Goal: Task Accomplishment & Management: Manage account settings

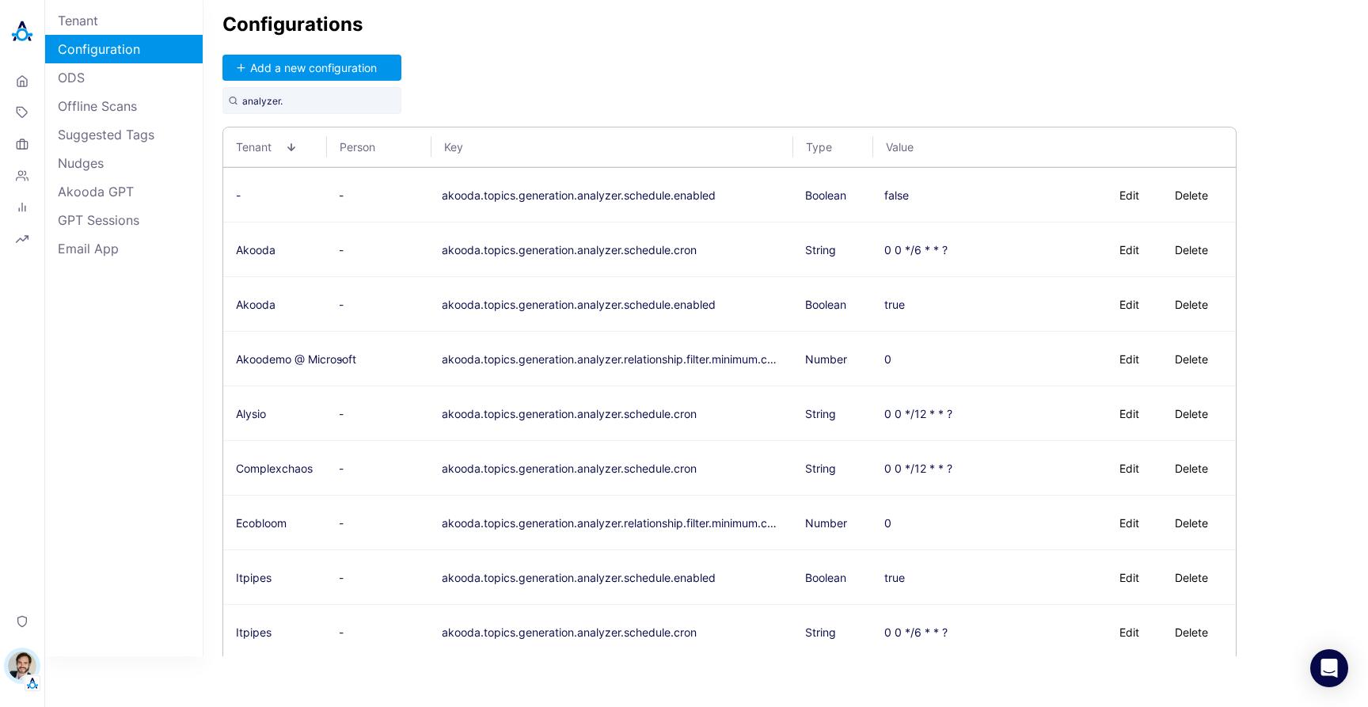
click at [697, 68] on div "Configurations Add a new configuration analyzer. Tenant Person Key Type Value -…" at bounding box center [785, 328] width 1164 height 656
click at [311, 68] on button "Add a new configuration" at bounding box center [311, 68] width 179 height 26
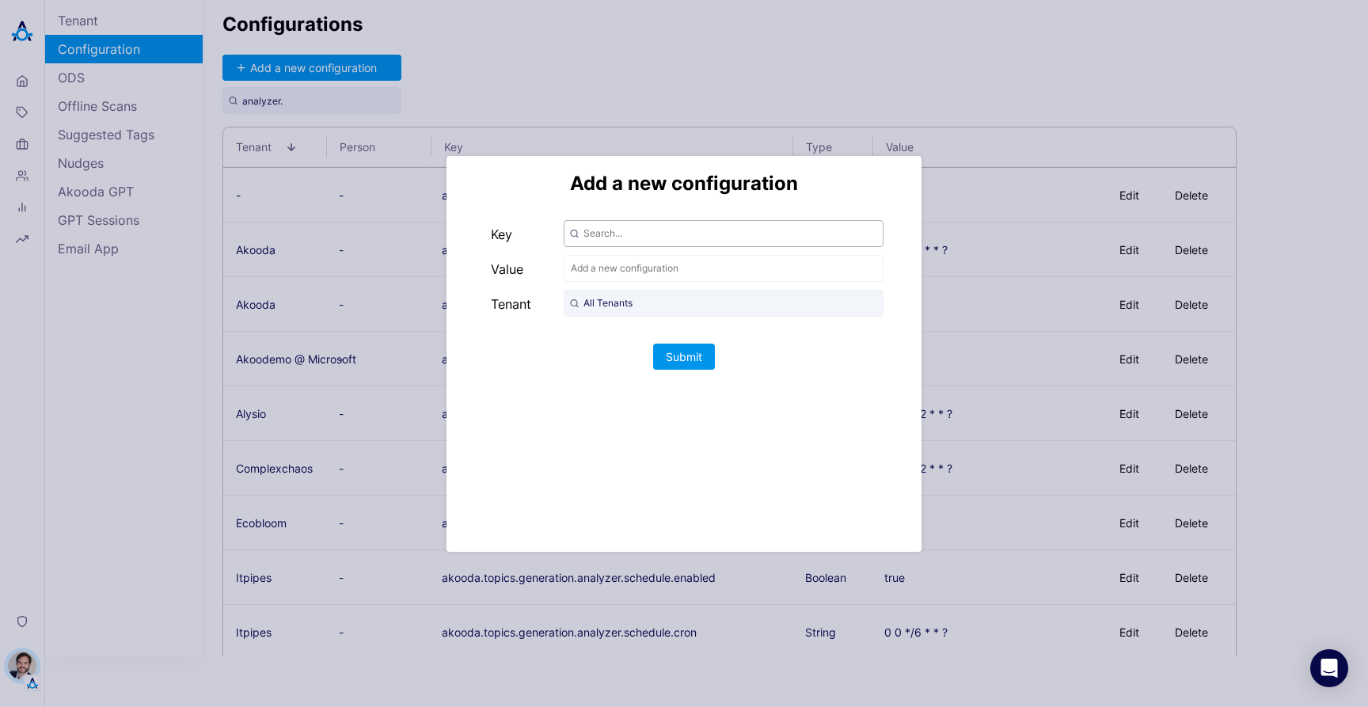
click at [641, 228] on input "text" at bounding box center [724, 233] width 320 height 27
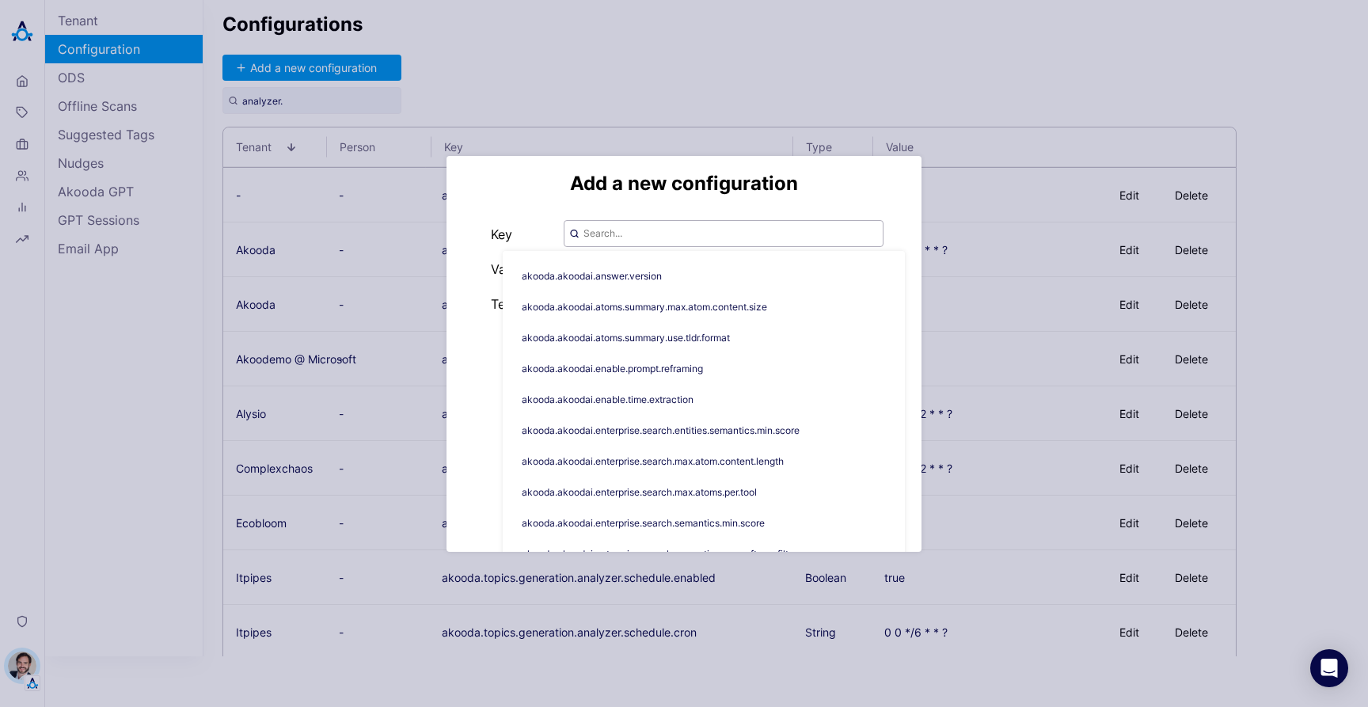
paste input "akooda.topics.generation.analyzer.representative.selector"
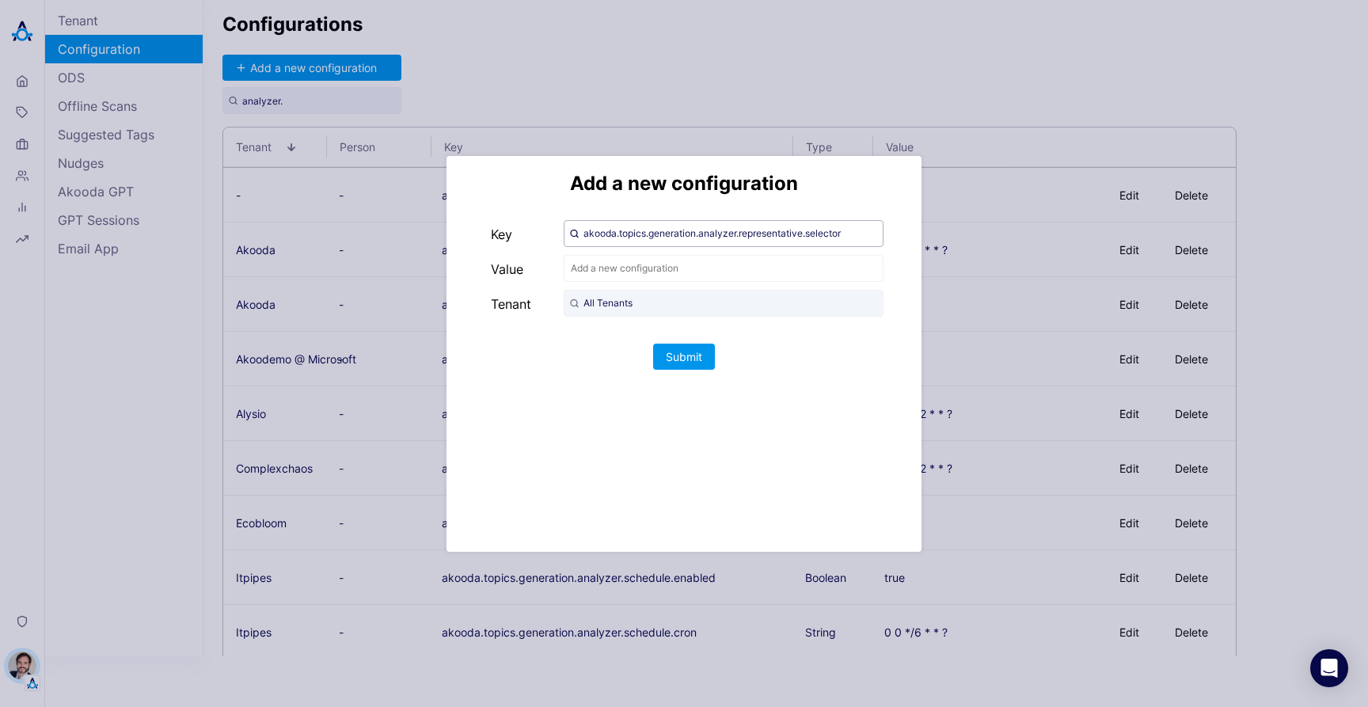
type input "akooda.topics.generation.analyzer.representative.selector"
click at [660, 265] on input "text" at bounding box center [724, 268] width 320 height 27
type input "invalid"
click at [640, 302] on input "All Tenants" at bounding box center [724, 303] width 320 height 27
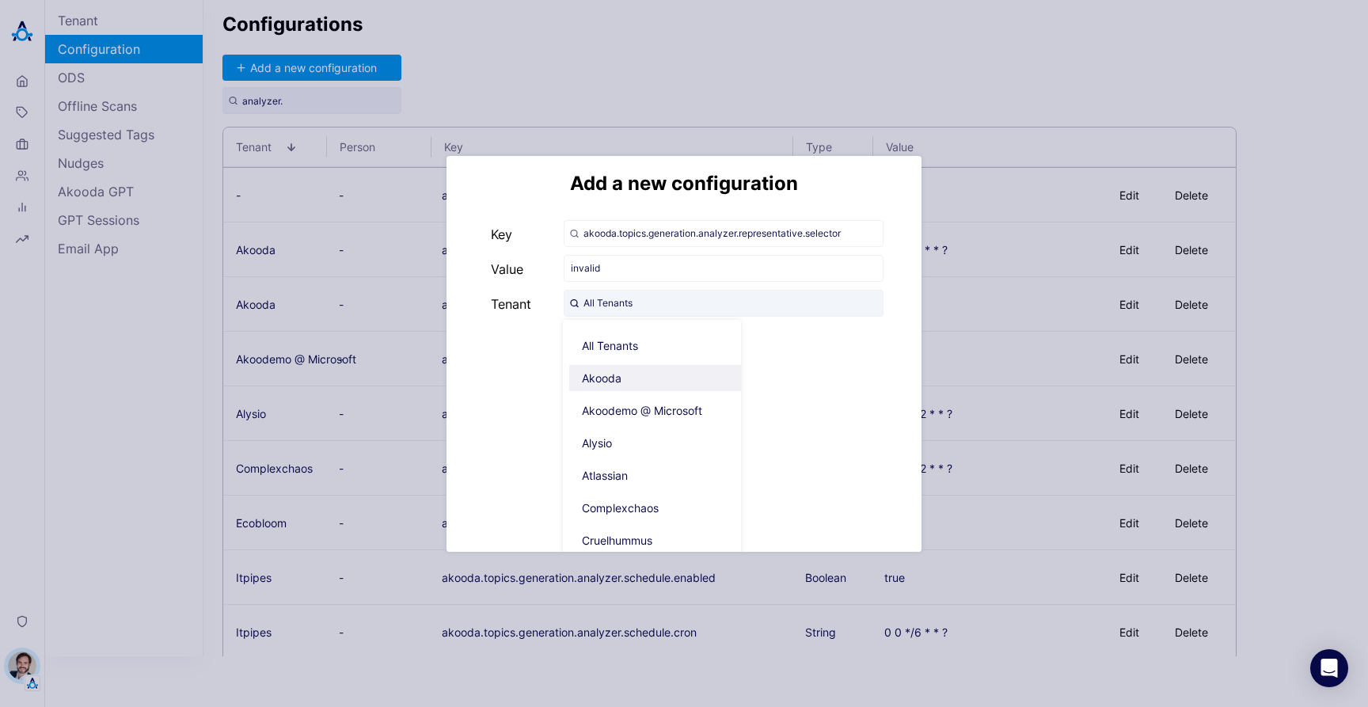
click at [642, 370] on span "Akooda" at bounding box center [658, 378] width 178 height 26
type input "Akooda"
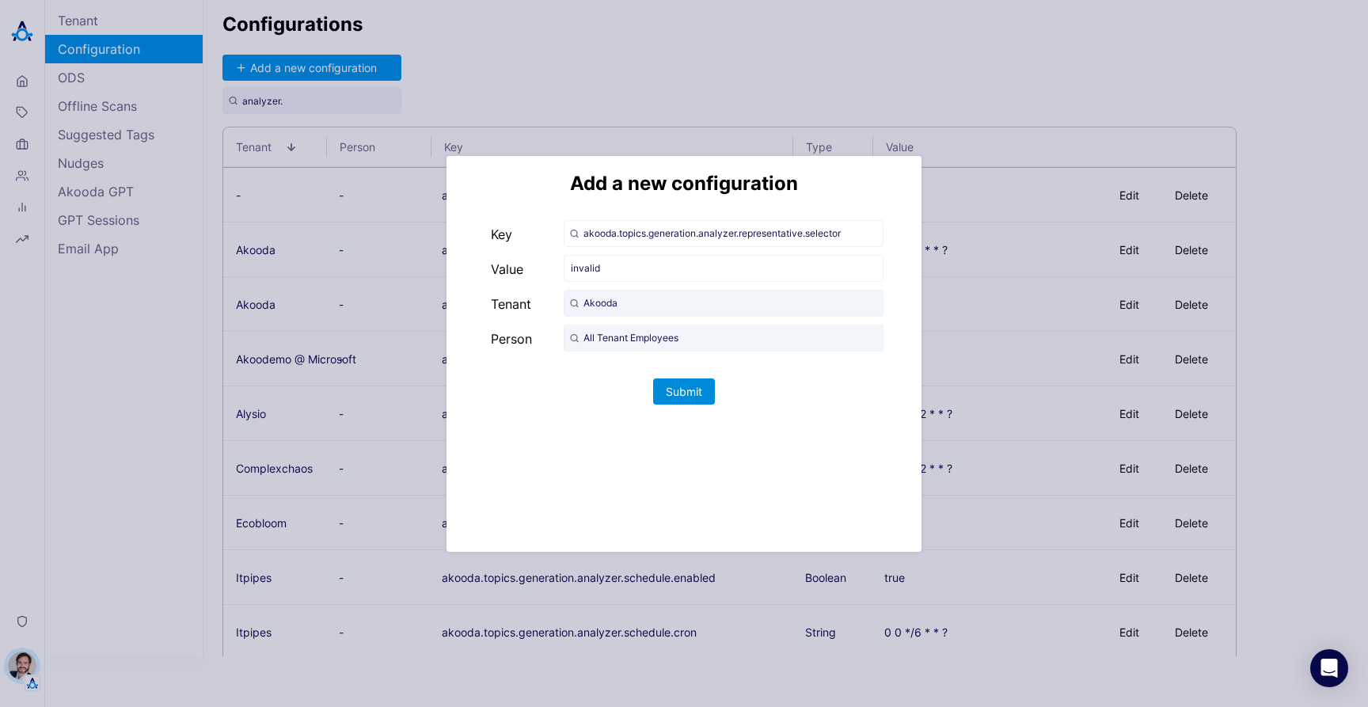
click at [681, 389] on button "Submit" at bounding box center [684, 391] width 62 height 26
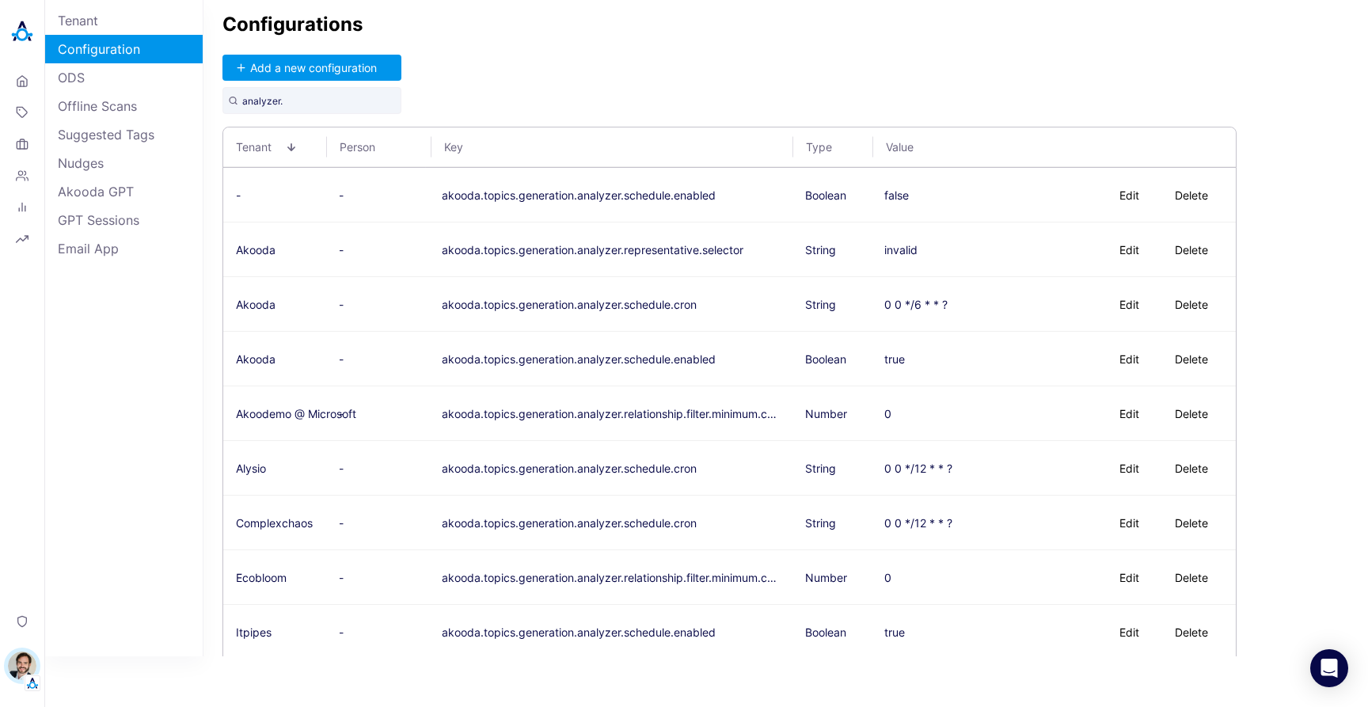
click at [745, 48] on div "Configurations Add a new configuration analyzer. Tenant Person Key Type Value -…" at bounding box center [785, 328] width 1164 height 656
click at [678, 59] on div "Configurations Add a new configuration analyzer. Tenant Person Key Type Value -…" at bounding box center [785, 328] width 1164 height 656
click at [1178, 249] on button "Delete" at bounding box center [1191, 250] width 63 height 26
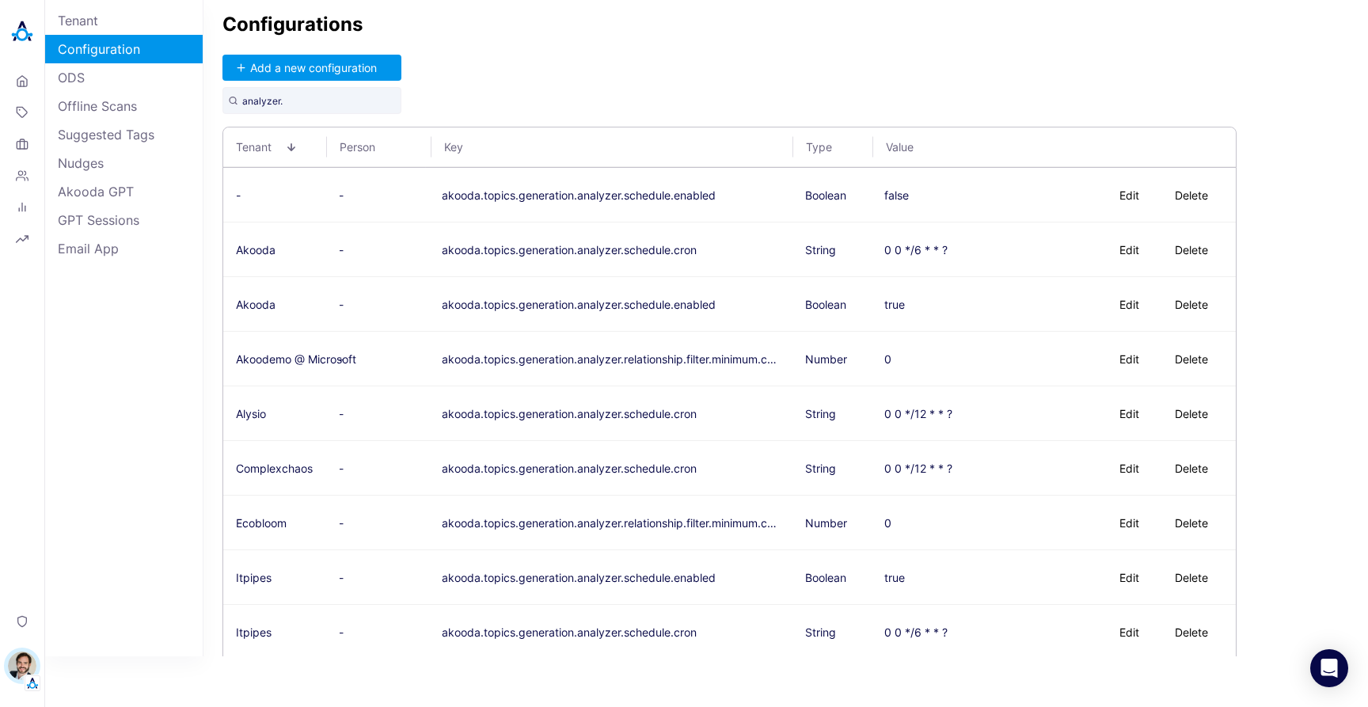
click at [803, 78] on div "Configurations Add a new configuration analyzer. Tenant Person Key Type Value -…" at bounding box center [785, 328] width 1164 height 656
click at [777, 67] on div "Configurations Add a new configuration analyzer. Tenant Person Key Type Value -…" at bounding box center [785, 328] width 1164 height 656
click at [768, 67] on div "Configurations Add a new configuration analyzer. Tenant Person Key Type Value -…" at bounding box center [785, 328] width 1164 height 656
click at [530, 94] on div "Configurations Add a new configuration analyzer. Tenant Person Key Type Value -…" at bounding box center [785, 328] width 1164 height 656
click at [313, 73] on button "Add a new configuration" at bounding box center [311, 68] width 179 height 26
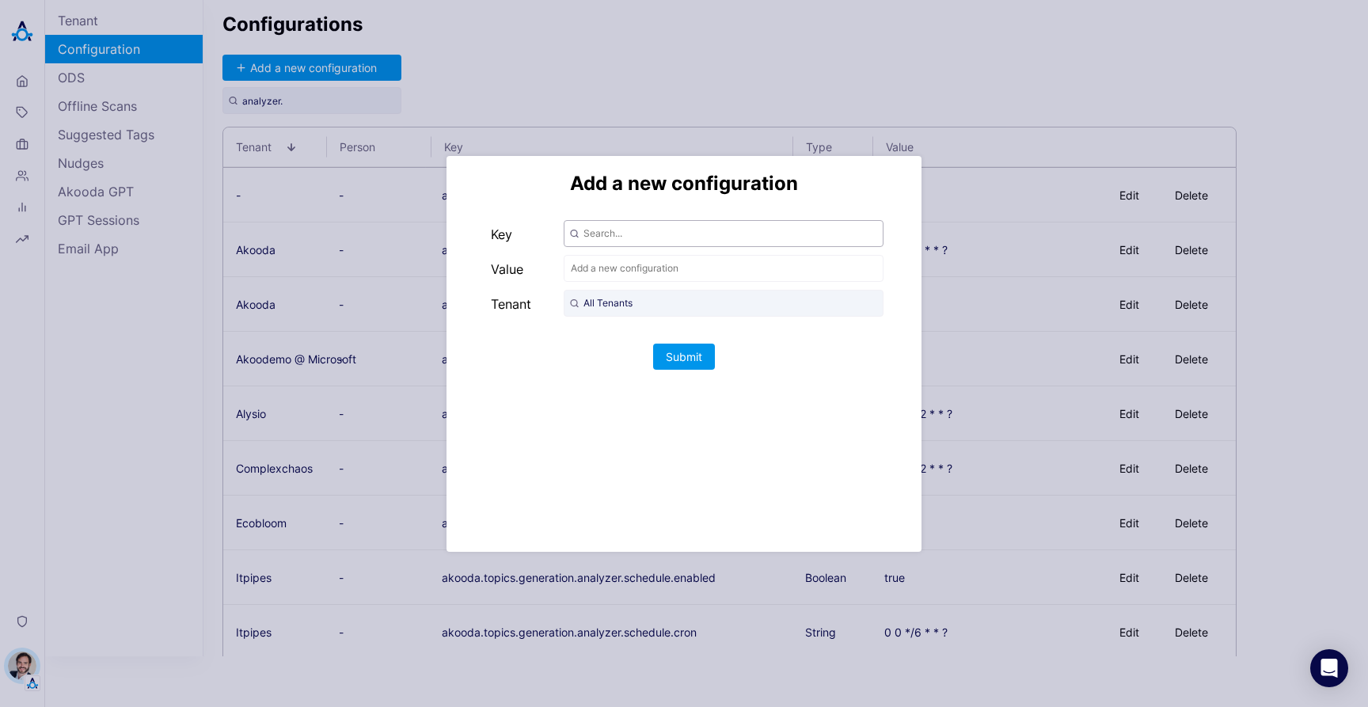
click at [622, 230] on input "text" at bounding box center [724, 233] width 320 height 27
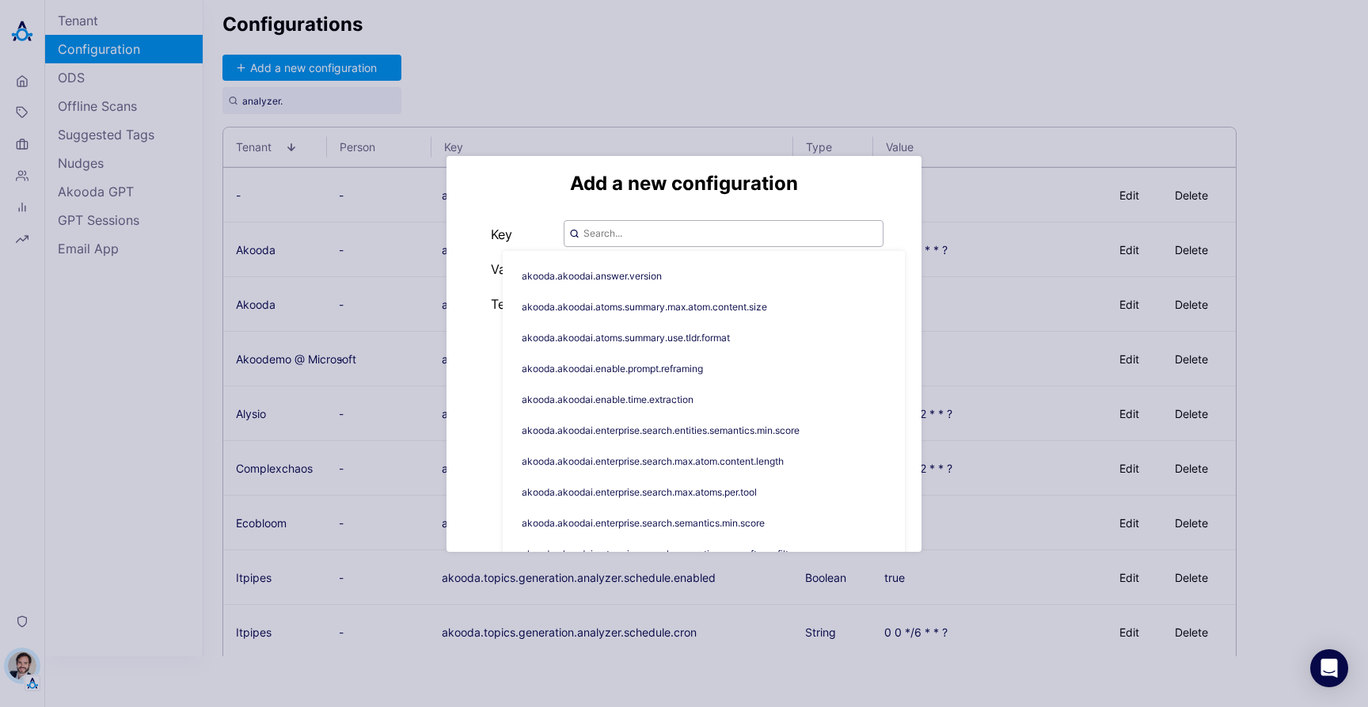
paste input "akooda.topics.generation.analyzer.representative.selector"
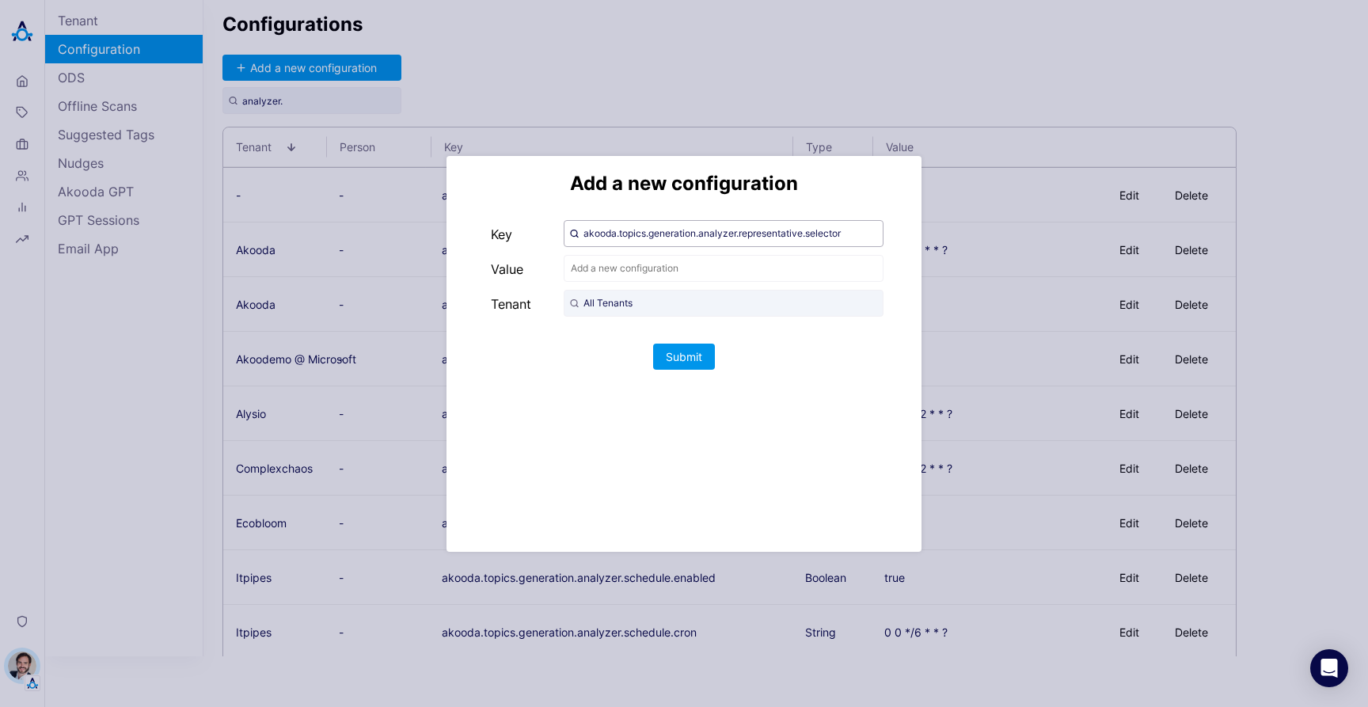
type input "akooda.topics.generation.analyzer.representative.selector"
click at [617, 272] on input "text" at bounding box center [724, 268] width 320 height 27
type input "invalid"
click at [618, 301] on input "All Tenants" at bounding box center [724, 303] width 320 height 27
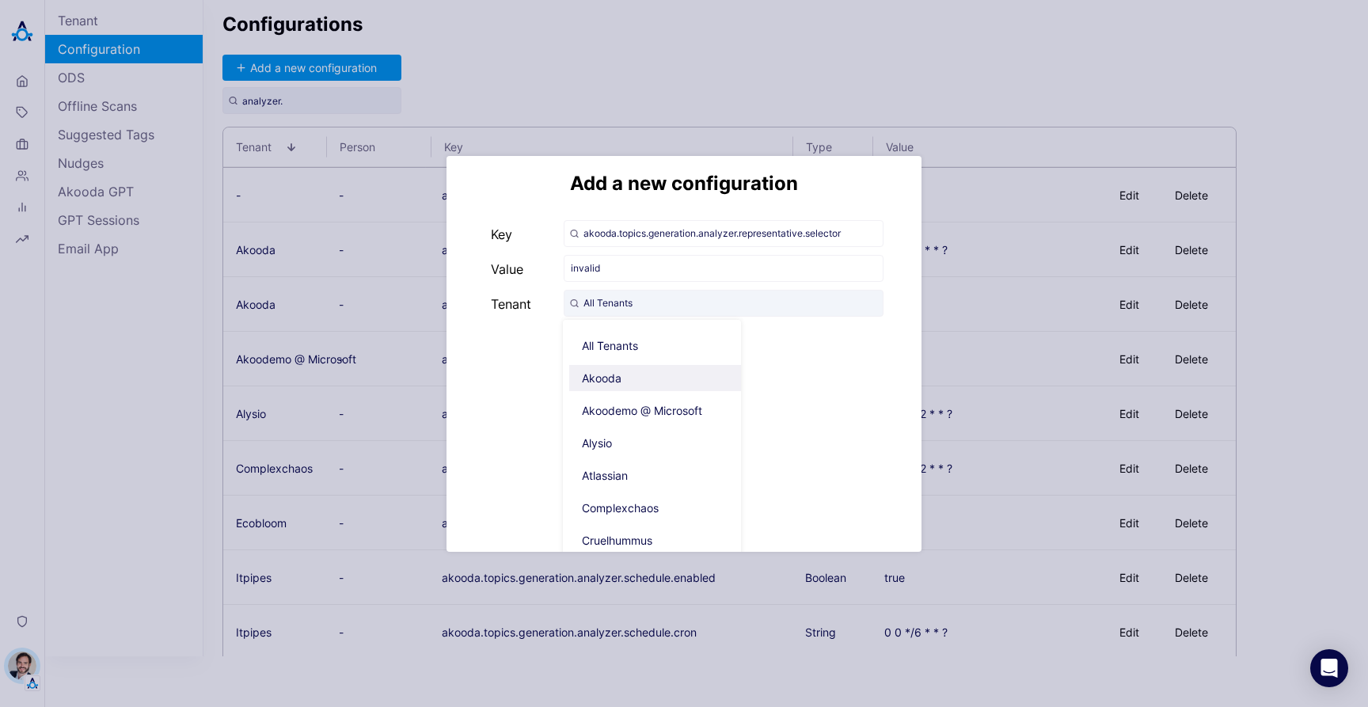
click at [630, 370] on span "Akooda" at bounding box center [658, 378] width 178 height 26
type input "Akooda"
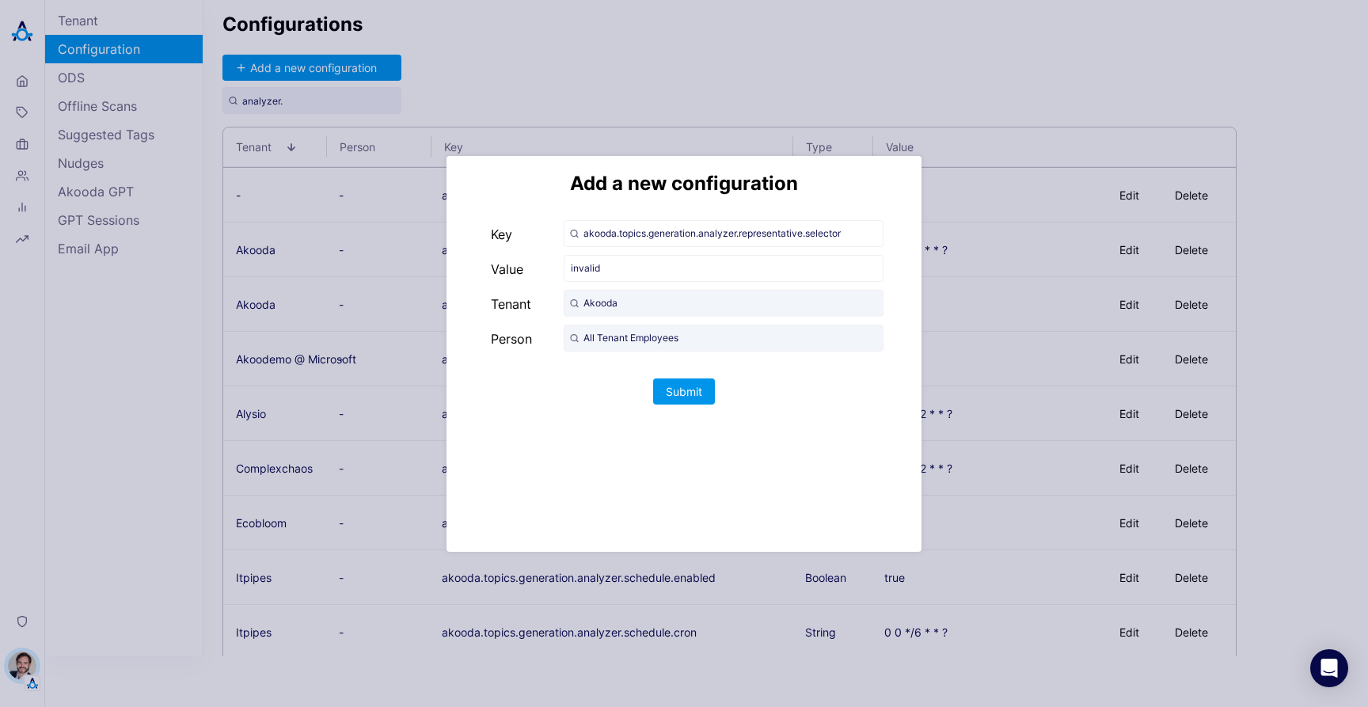
drag, startPoint x: 773, startPoint y: 393, endPoint x: 764, endPoint y: 393, distance: 8.7
click at [769, 393] on div "Add a new configuration Key akooda.topics.generation.analyzer.representative.se…" at bounding box center [683, 354] width 475 height 396
click at [678, 389] on button "Submit" at bounding box center [684, 391] width 62 height 26
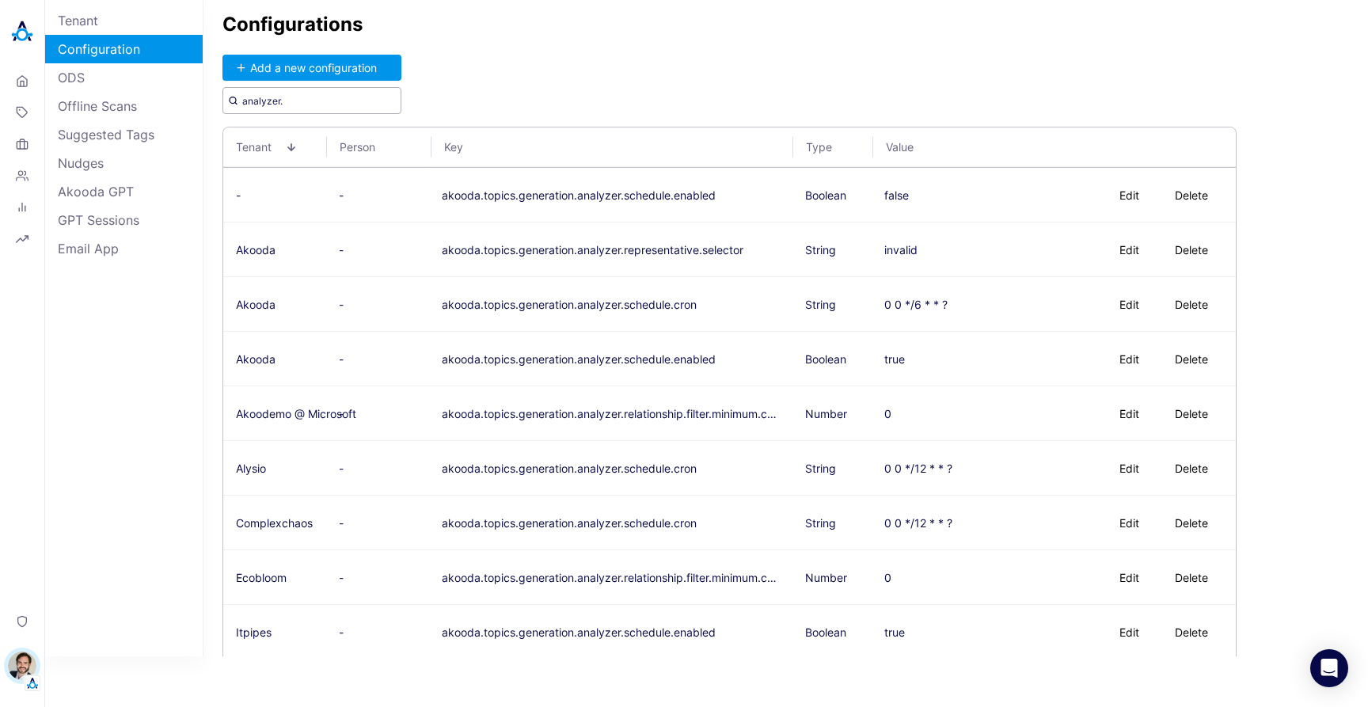
click at [337, 96] on input "analyzer." at bounding box center [311, 100] width 179 height 27
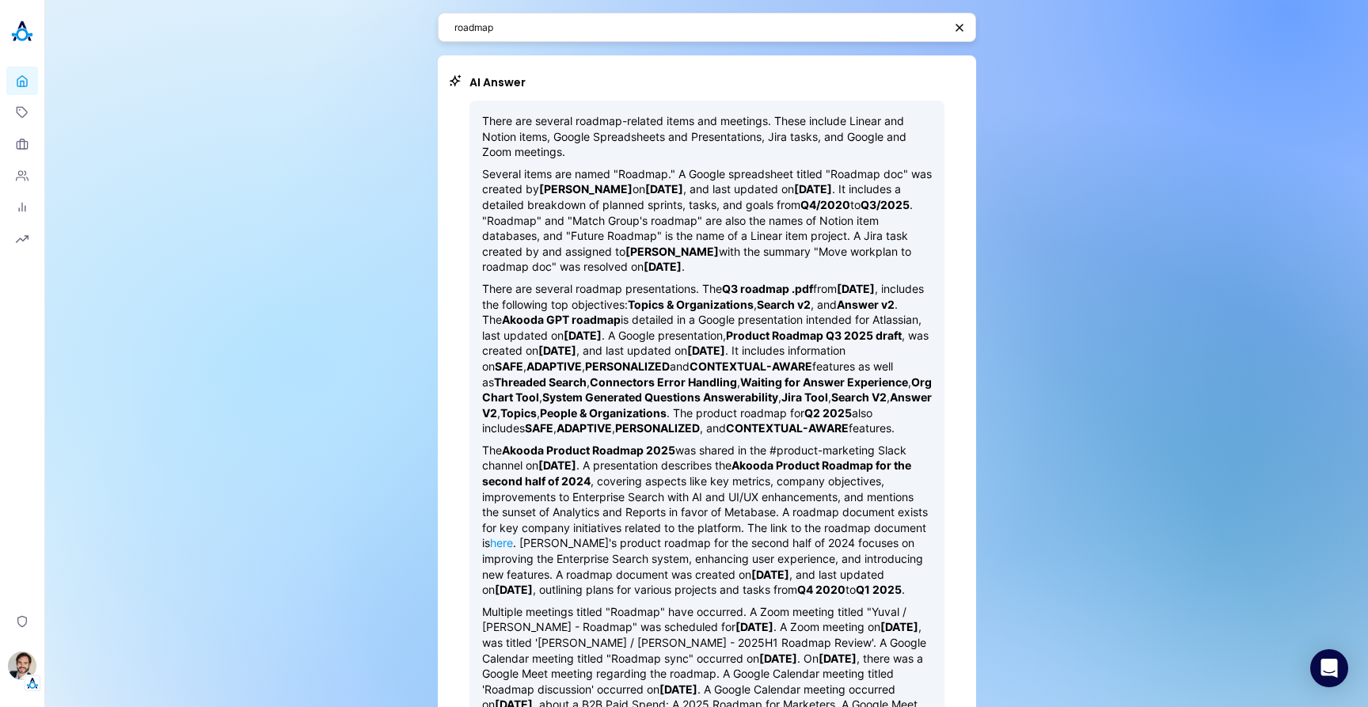
scroll to position [105, 0]
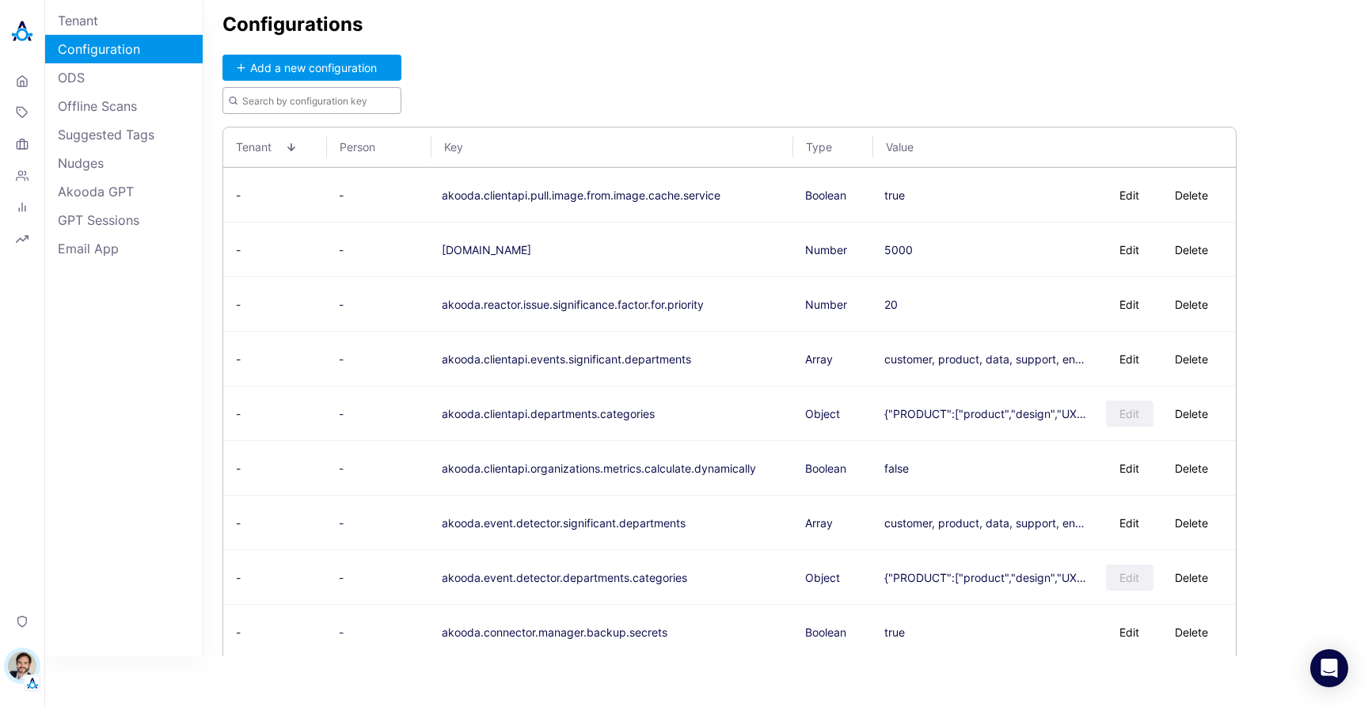
click at [285, 104] on input "text" at bounding box center [311, 100] width 179 height 27
paste input "analyzer."
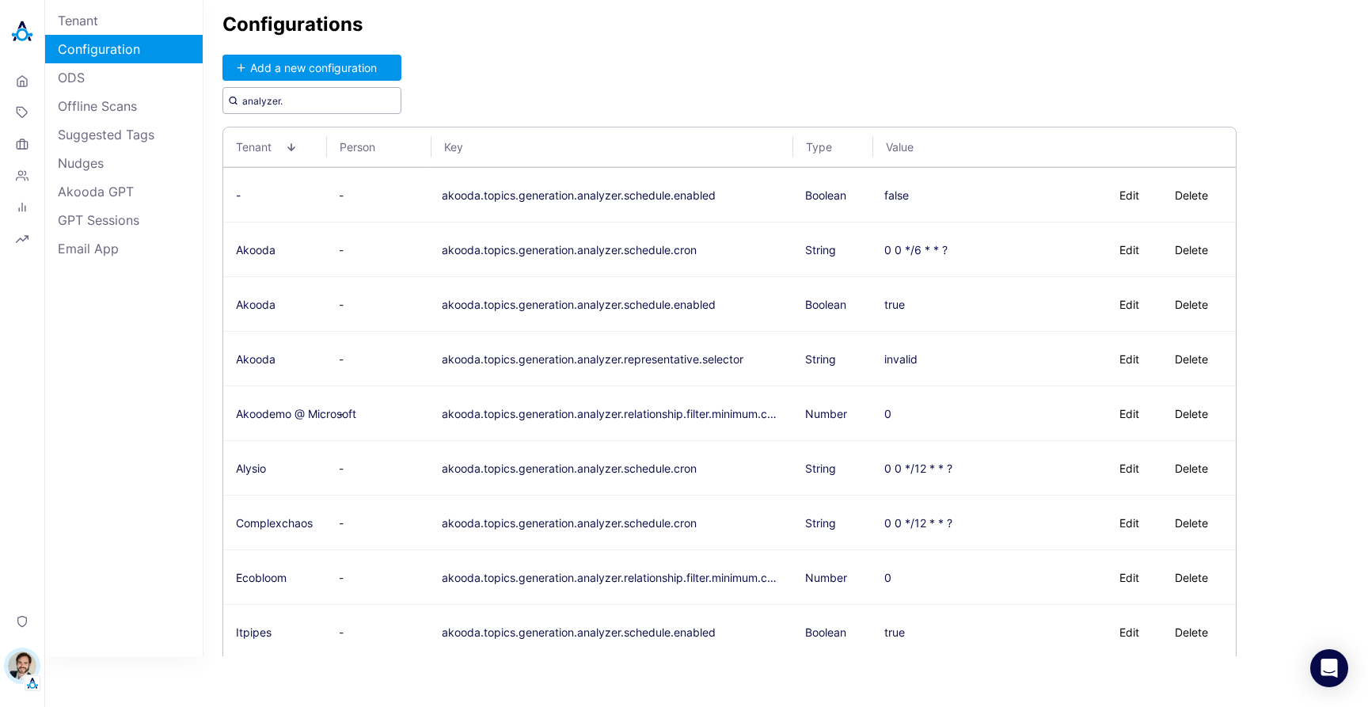
type input "analyzer."
click at [709, 51] on div "Configurations Add a new configuration analyzer. Tenant Person Key Type Value -…" at bounding box center [785, 328] width 1164 height 656
click at [712, 63] on div "Configurations Add a new configuration analyzer. Tenant Person Key Type Value -…" at bounding box center [785, 328] width 1164 height 656
click at [644, 57] on div "Configurations Add a new configuration analyzer. Tenant Person Key Type Value -…" at bounding box center [785, 328] width 1164 height 656
type input "analyzer."
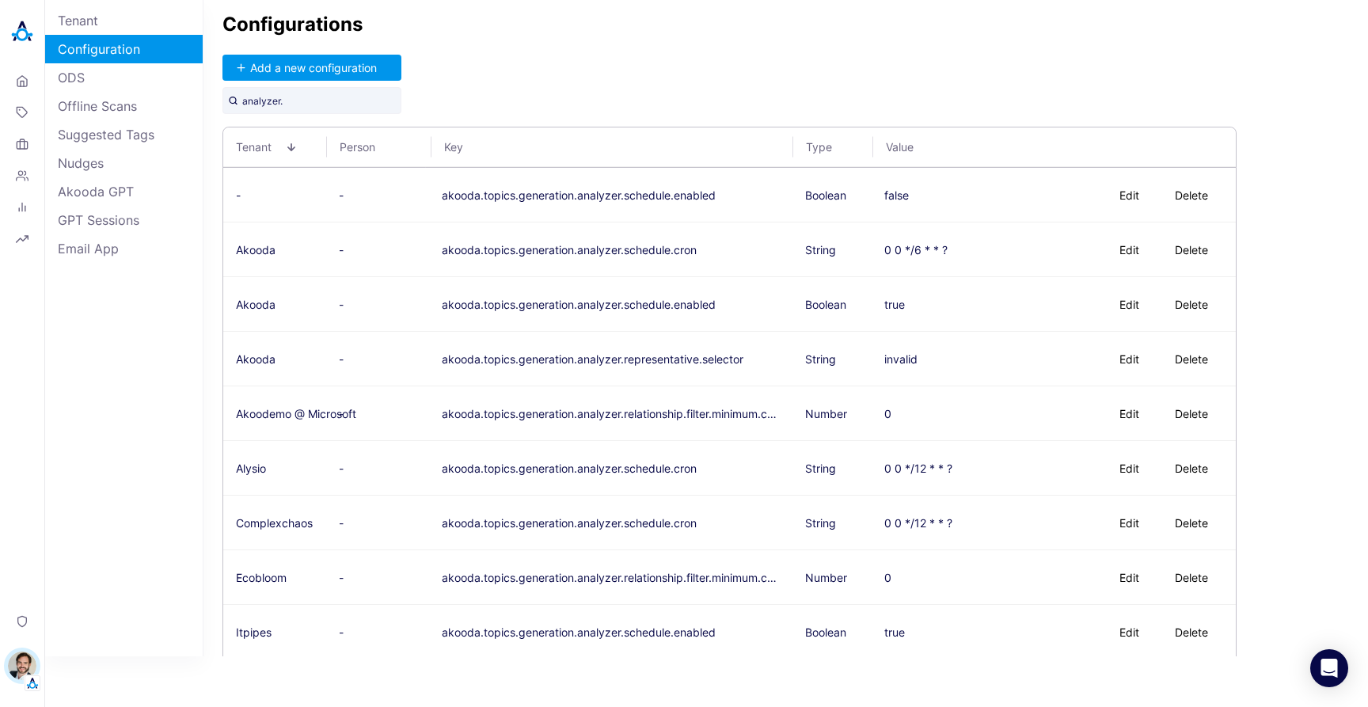
click at [883, 43] on div "Configurations Add a new configuration analyzer. Tenant Person Key Type Value -…" at bounding box center [785, 328] width 1164 height 656
